Goal: Transaction & Acquisition: Obtain resource

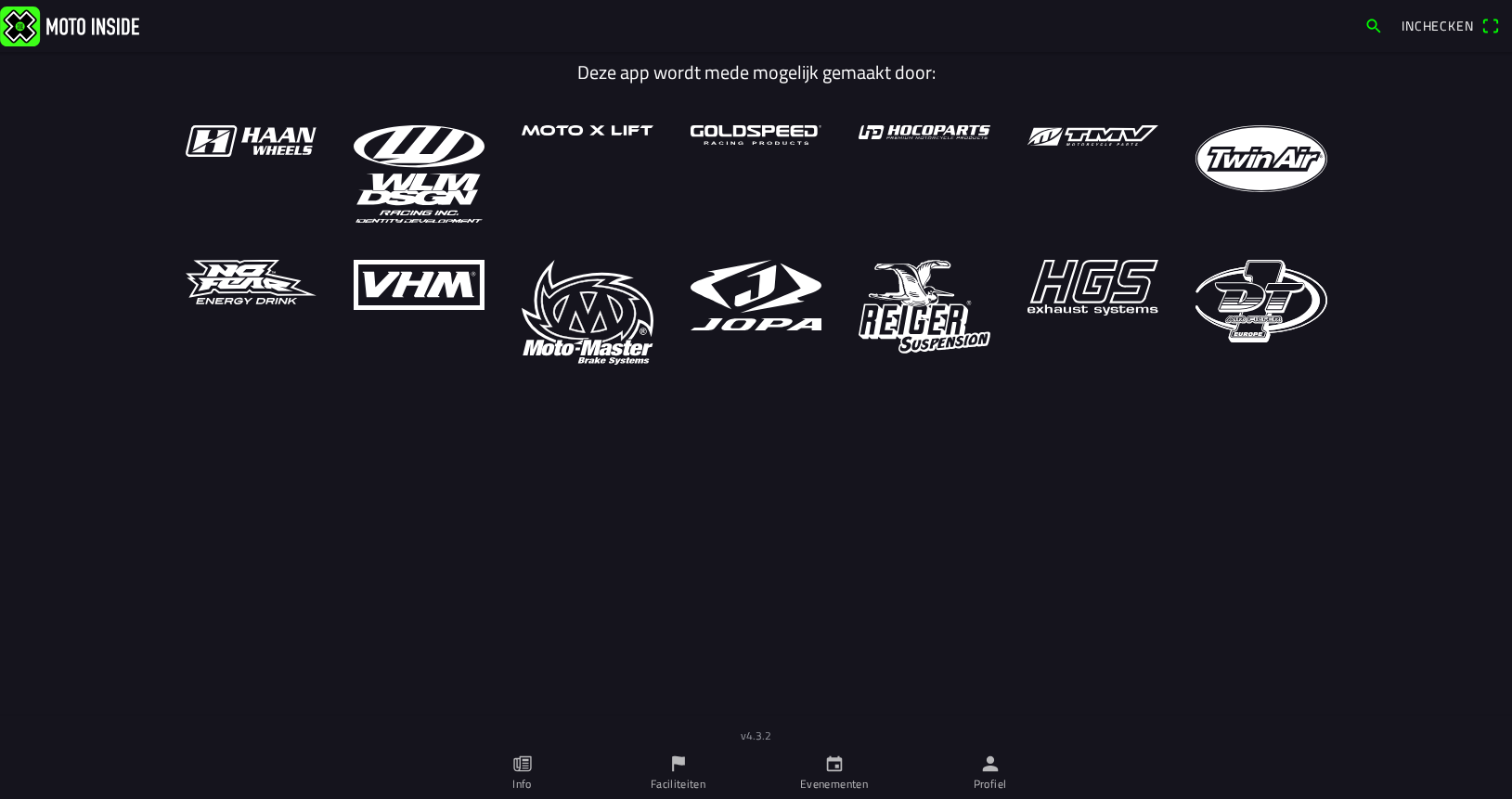
click at [836, 775] on link "Evenementen" at bounding box center [835, 773] width 156 height 52
click at [835, 772] on icon "calendar" at bounding box center [835, 764] width 20 height 20
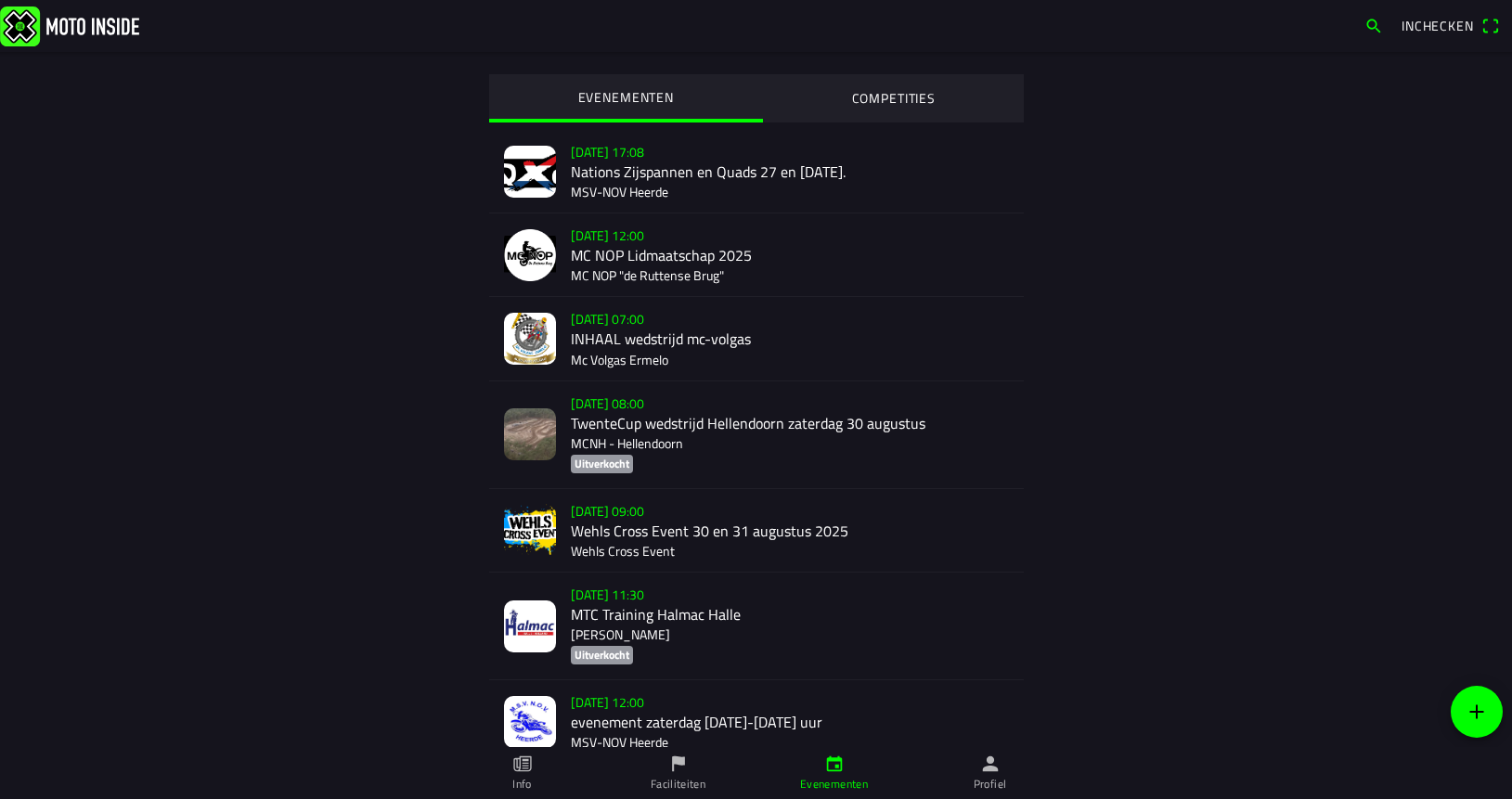
click at [599, 332] on div "za [DATE] - 07:00 INHAAL wedstrijd [PERSON_NAME] Mc Volgas Ermelo" at bounding box center [789, 338] width 438 height 83
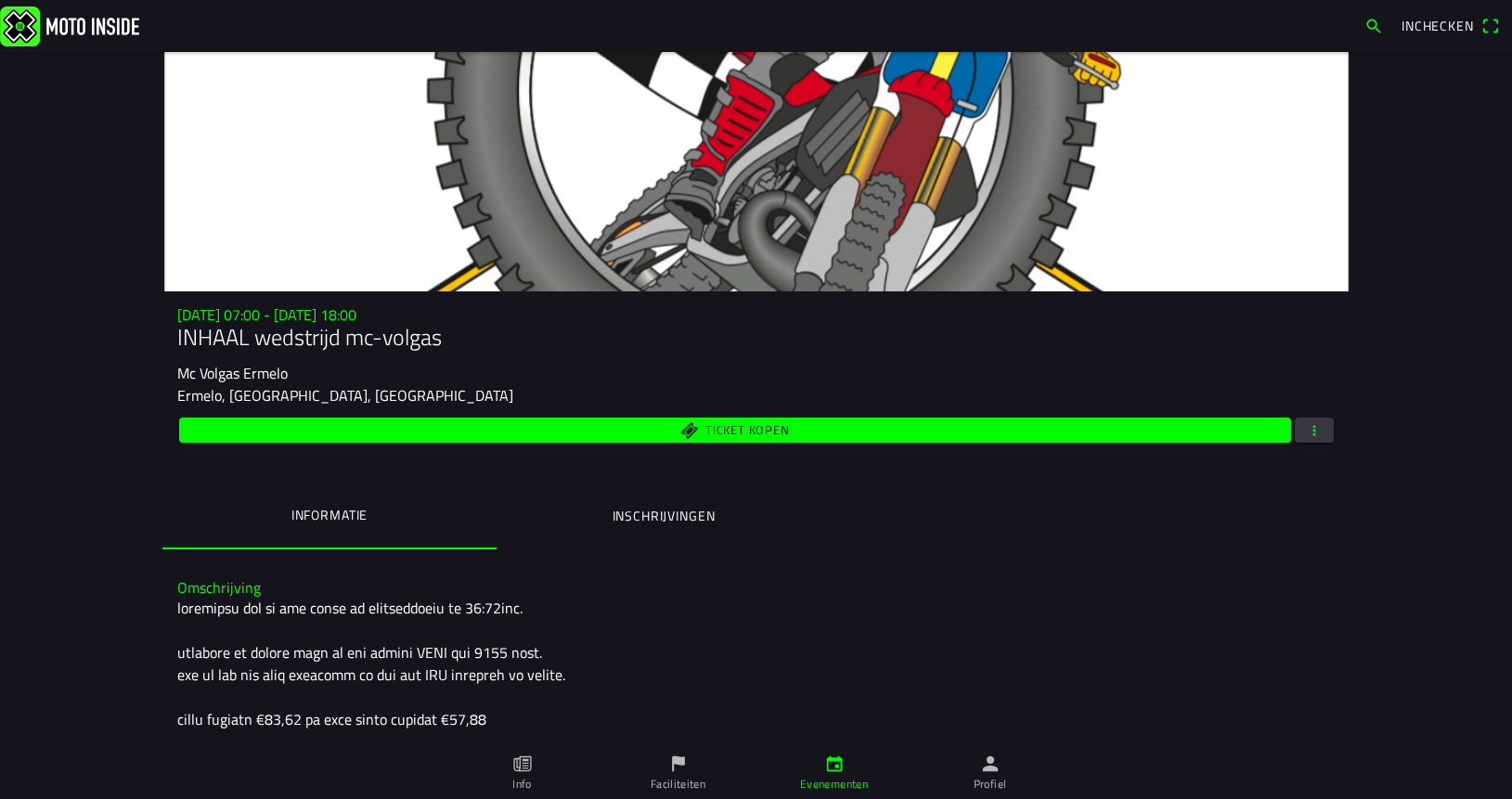
click at [1310, 442] on span "button" at bounding box center [1314, 429] width 17 height 25
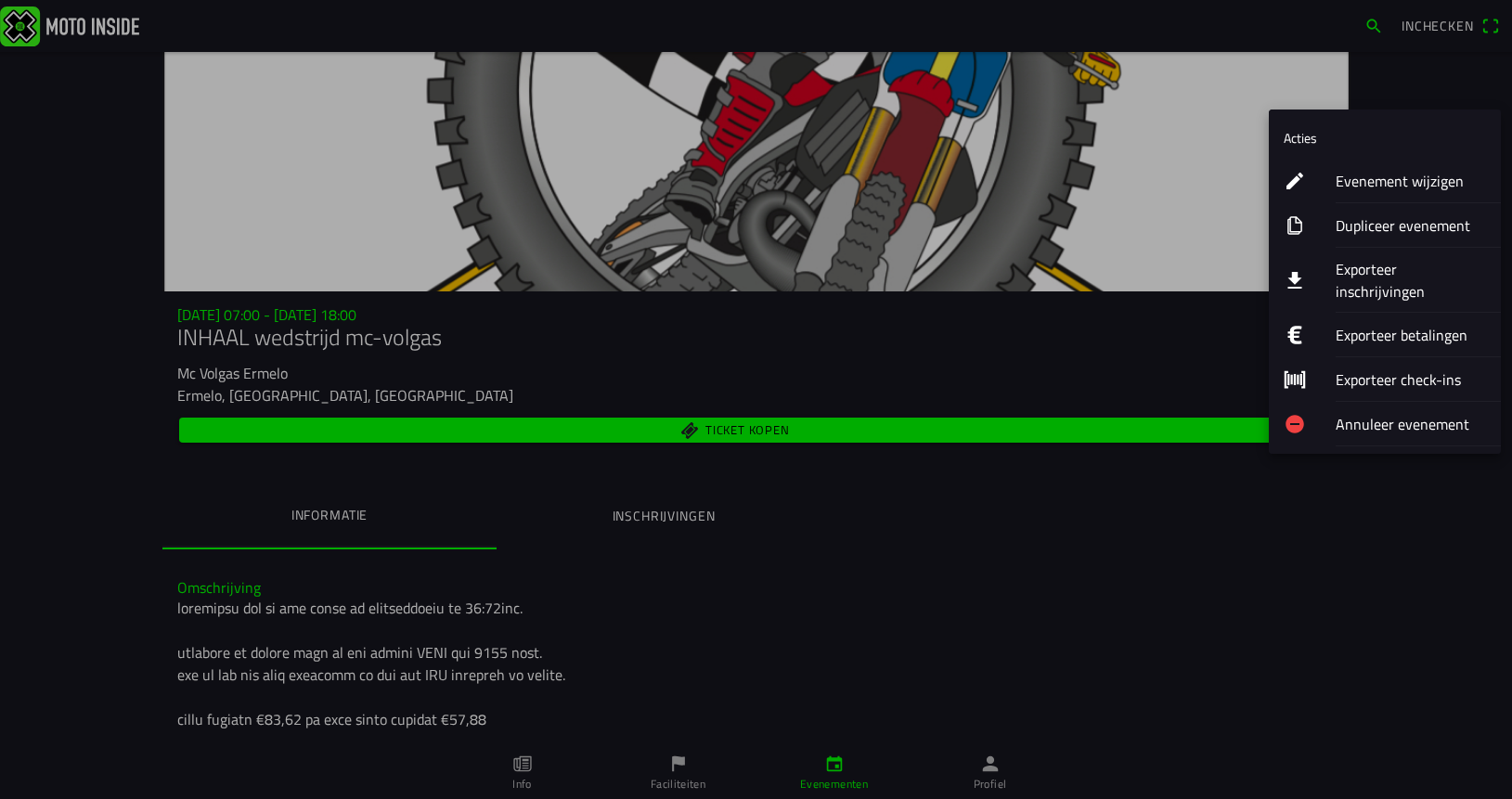
click at [1414, 269] on ion-label "Exporteer inschrijvingen" at bounding box center [1411, 281] width 151 height 45
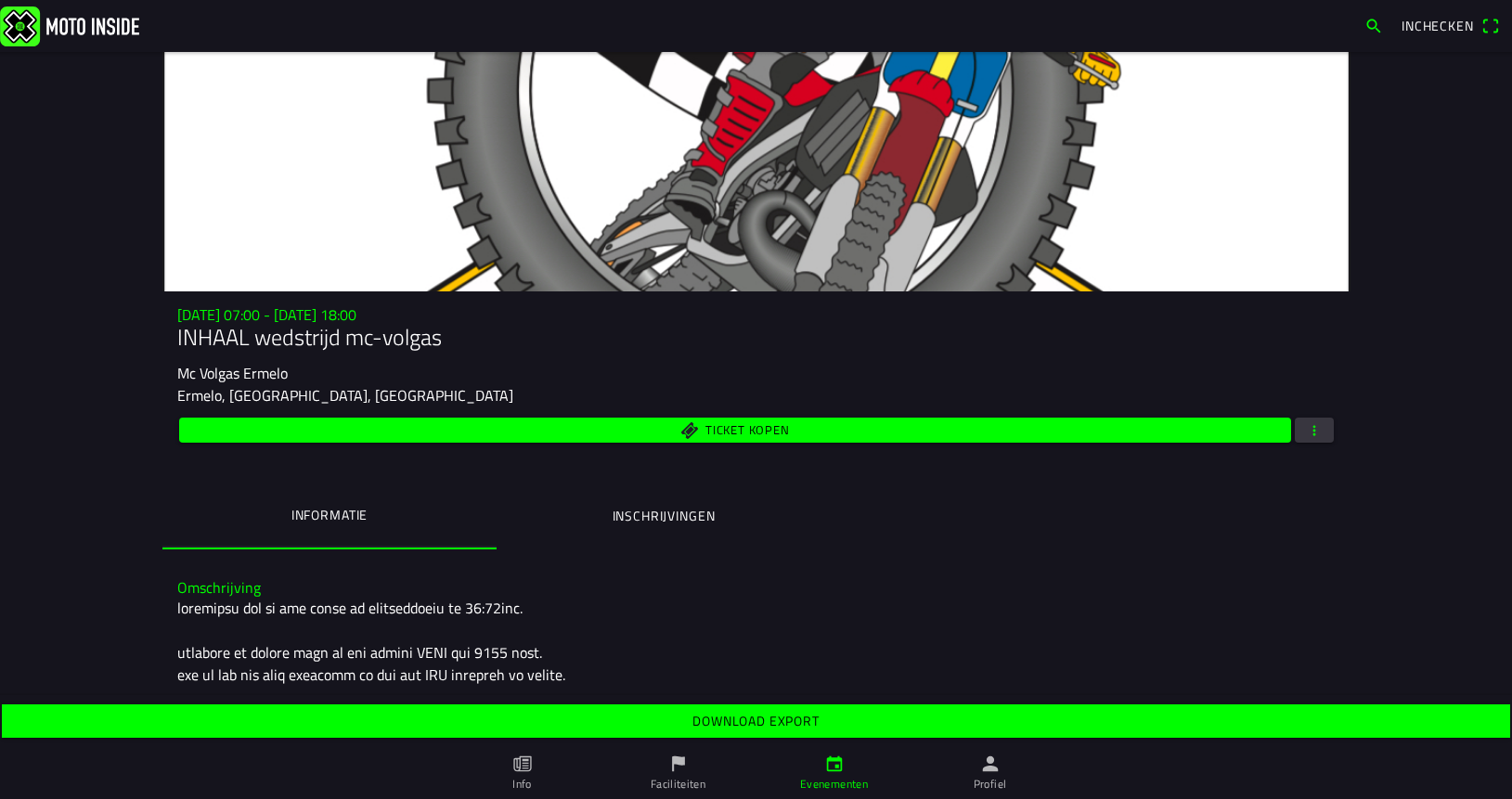
click at [0, 0] on slot "Download export" at bounding box center [0, 0] width 0 height 0
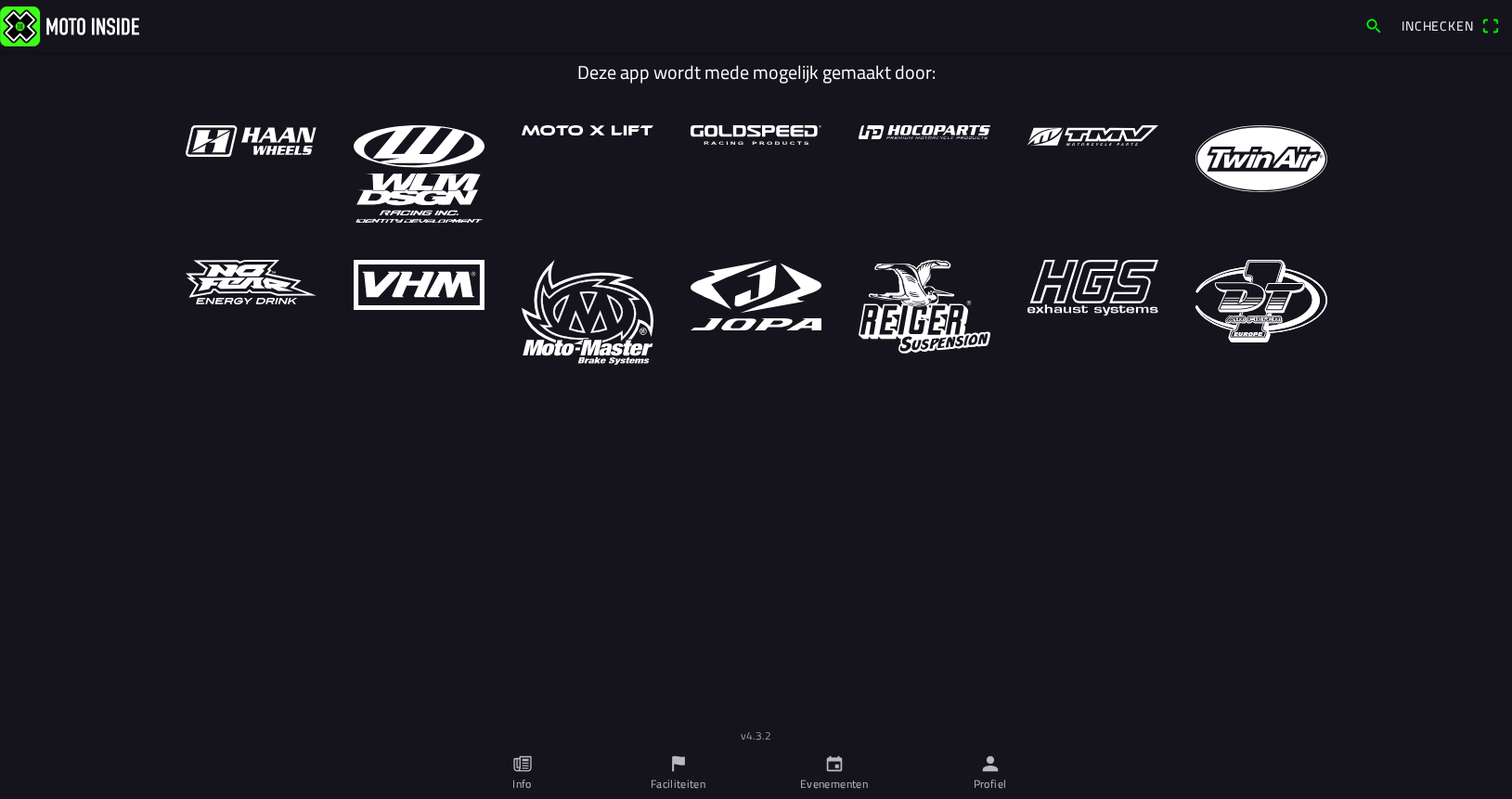
click at [834, 774] on link "Evenementen" at bounding box center [835, 773] width 156 height 52
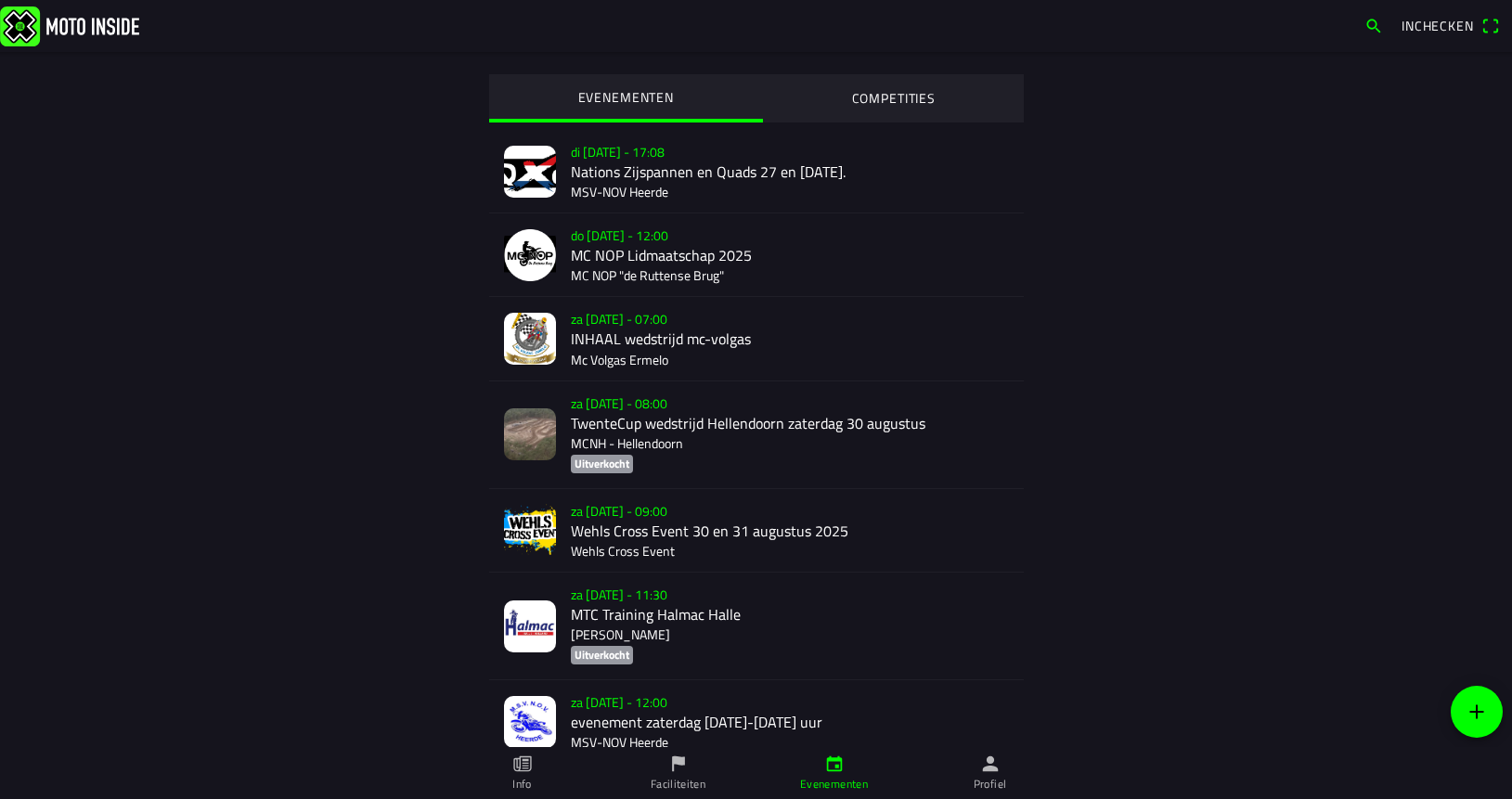
click at [598, 337] on div "za [DATE] - 07:00 INHAAL wedstrijd [PERSON_NAME] Mc Volgas Ermelo" at bounding box center [789, 338] width 438 height 83
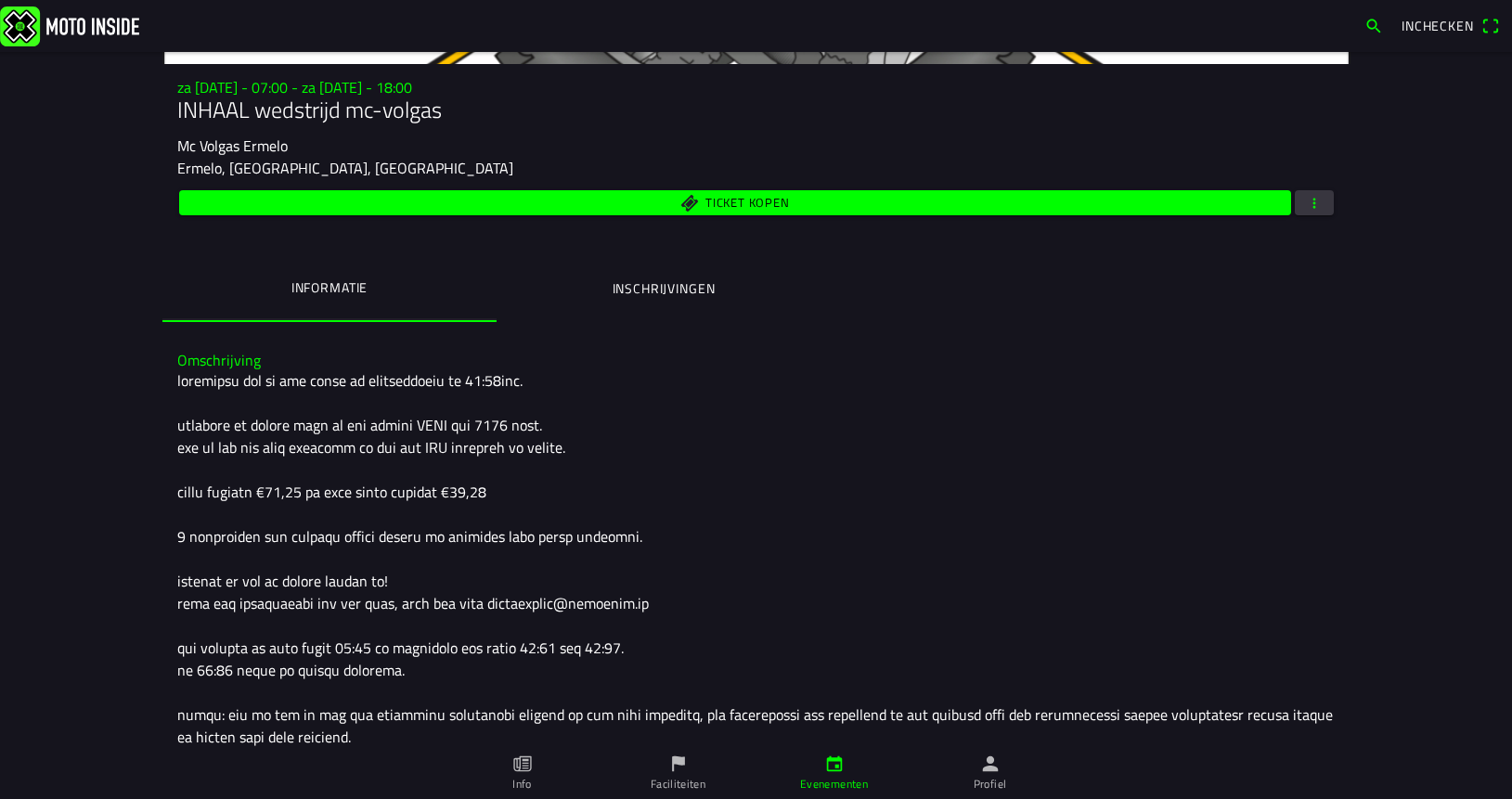
scroll to position [451, 0]
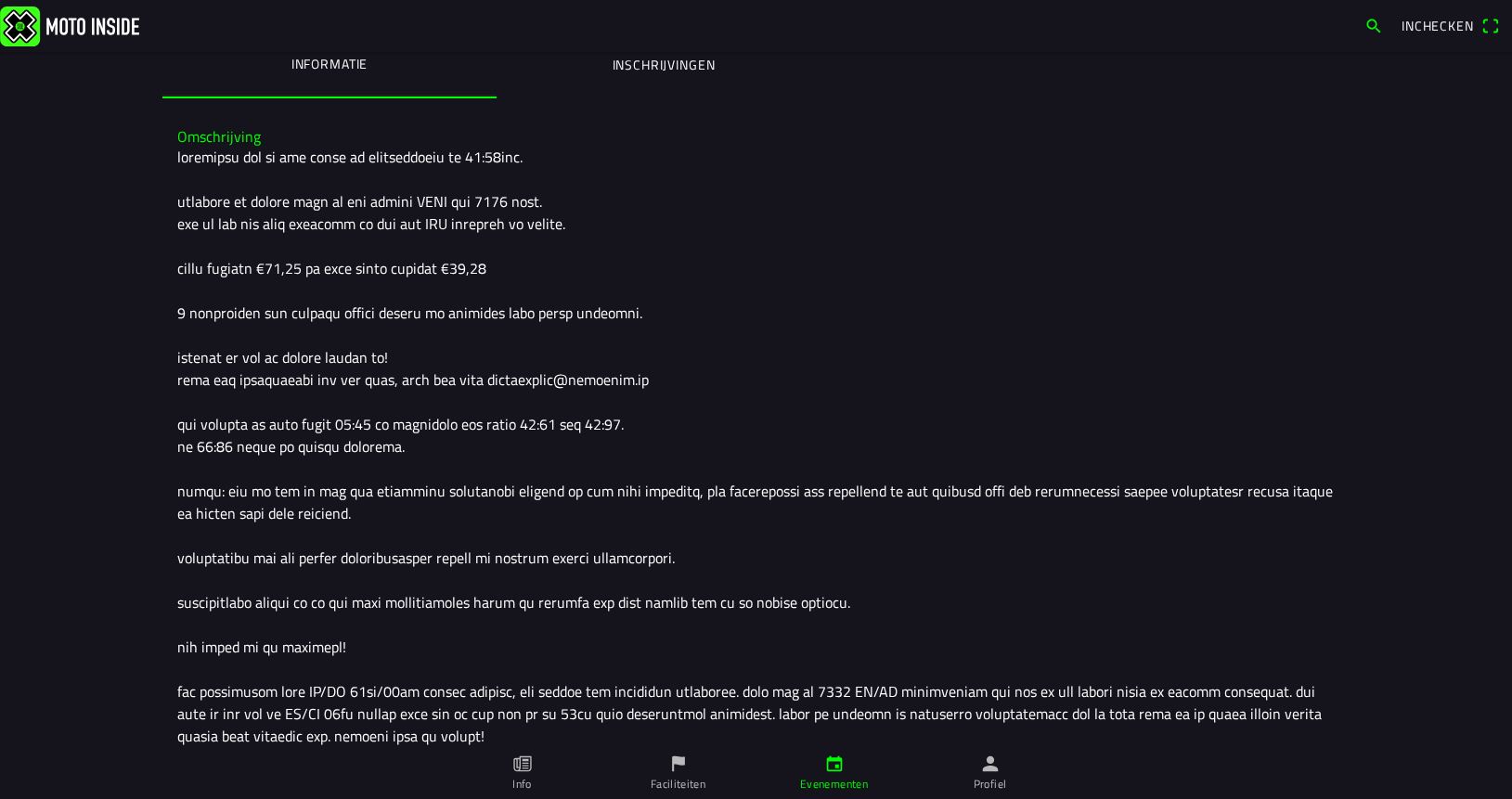
click at [651, 75] on ion-label "Inschrijvingen" at bounding box center [663, 65] width 103 height 20
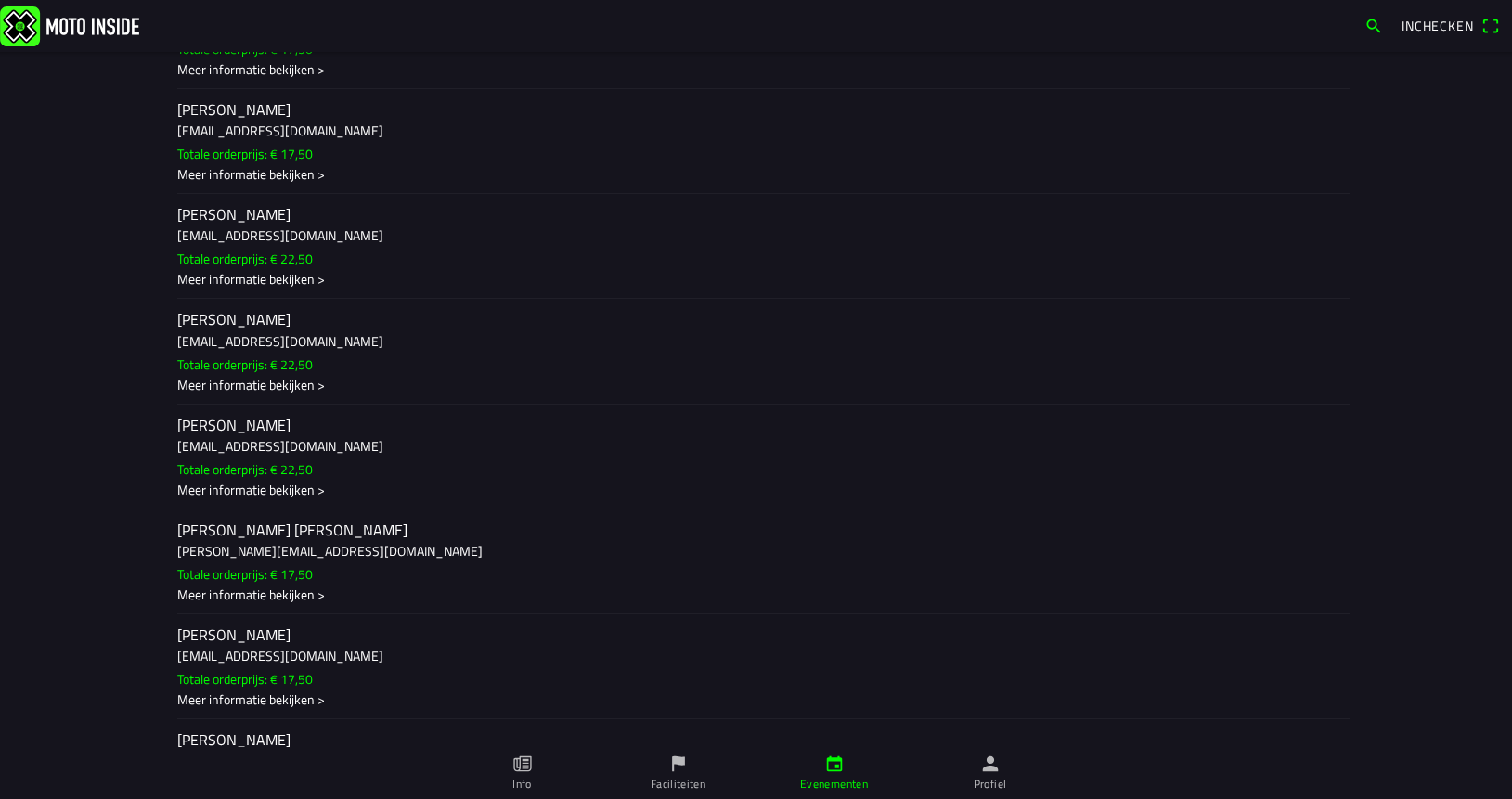
scroll to position [6652, 0]
